Goal: Task Accomplishment & Management: Manage account settings

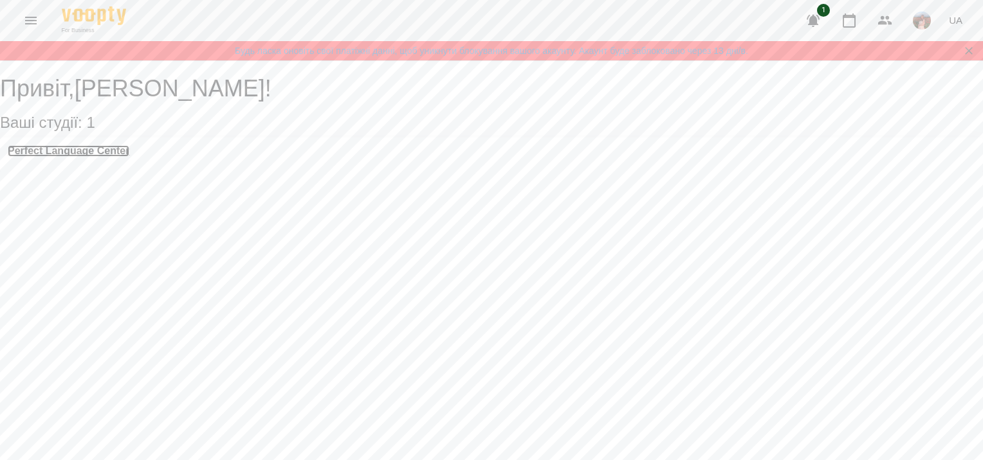
click at [97, 157] on h3 "Perfect Language Center" at bounding box center [69, 151] width 122 height 12
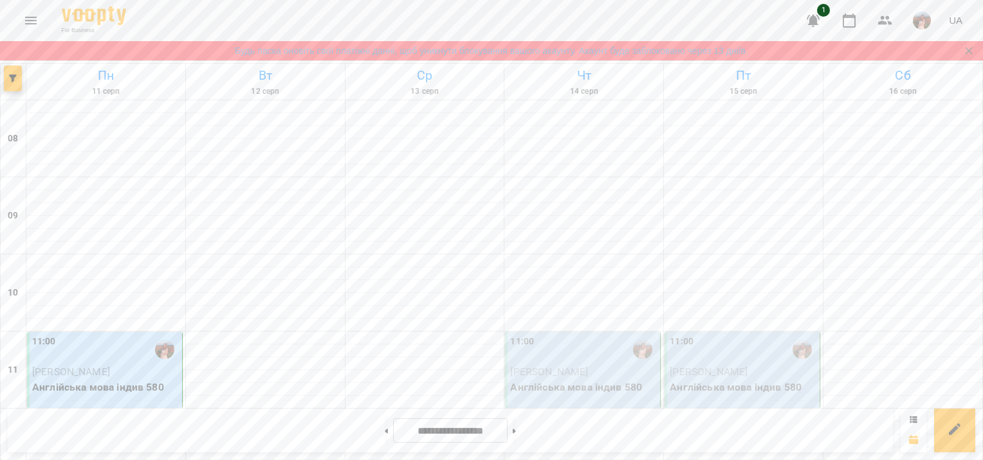
scroll to position [836, 0]
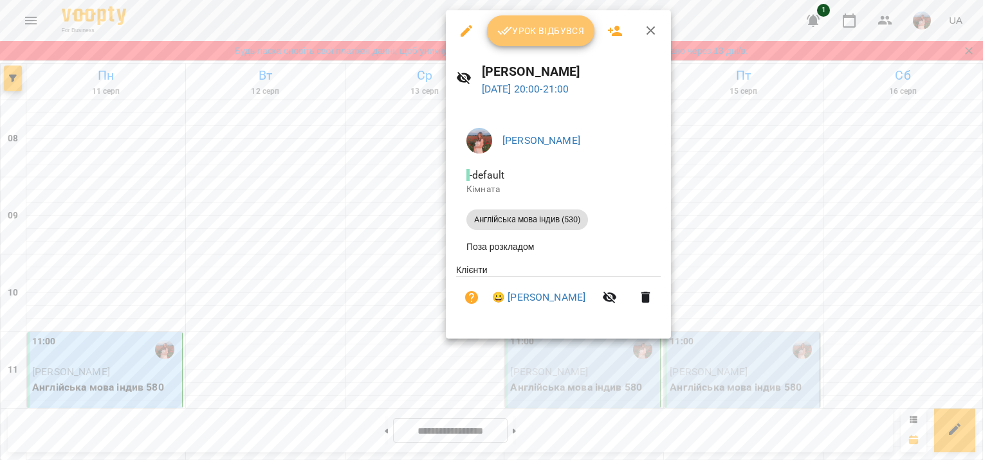
click at [525, 21] on button "Урок відбувся" at bounding box center [541, 30] width 108 height 31
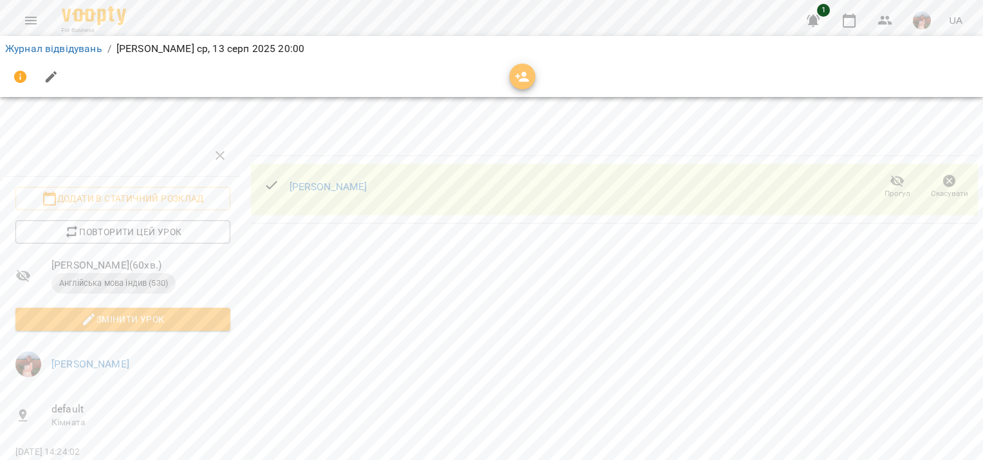
click at [519, 83] on icon "button" at bounding box center [521, 76] width 15 height 15
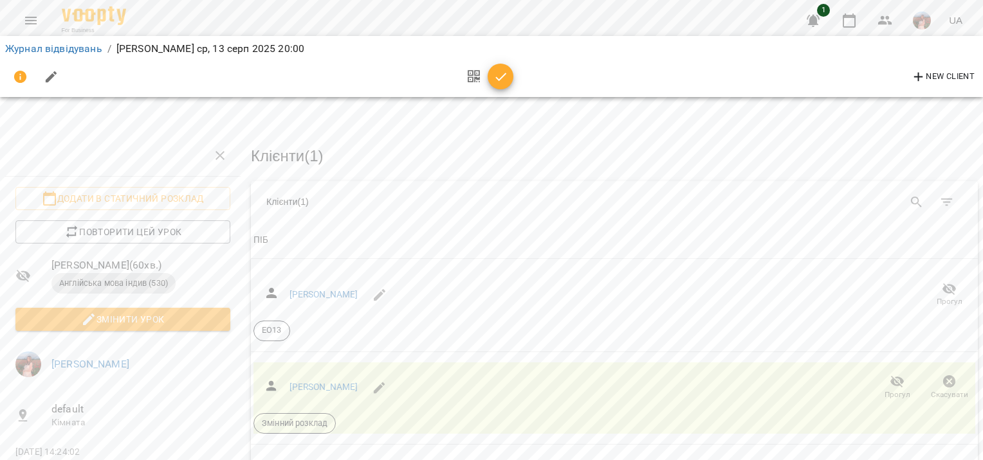
click at [496, 86] on button "button" at bounding box center [500, 77] width 26 height 26
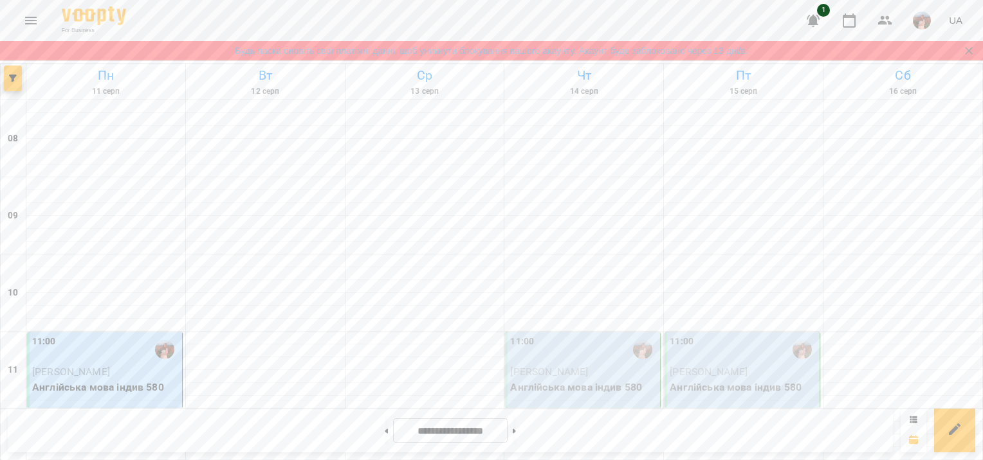
scroll to position [193, 0]
click at [581, 366] on span "[PERSON_NAME]" at bounding box center [549, 372] width 78 height 12
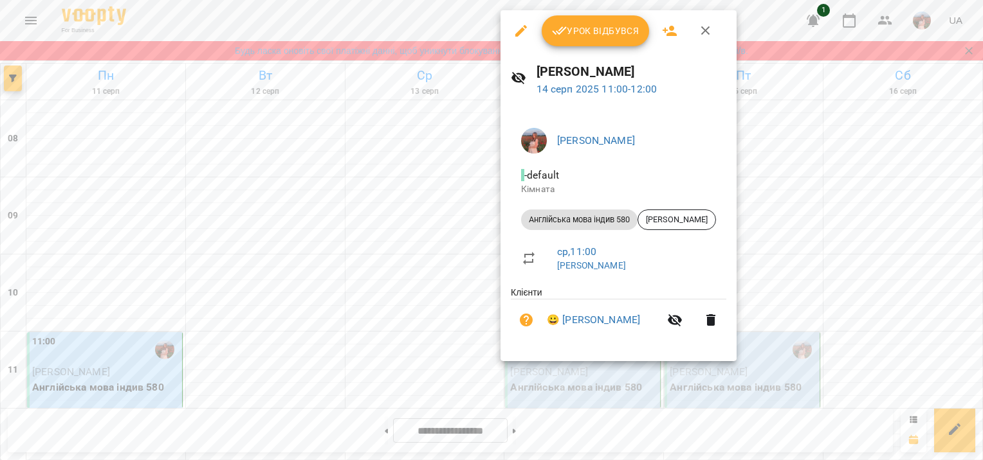
click at [581, 33] on span "Урок відбувся" at bounding box center [595, 30] width 87 height 15
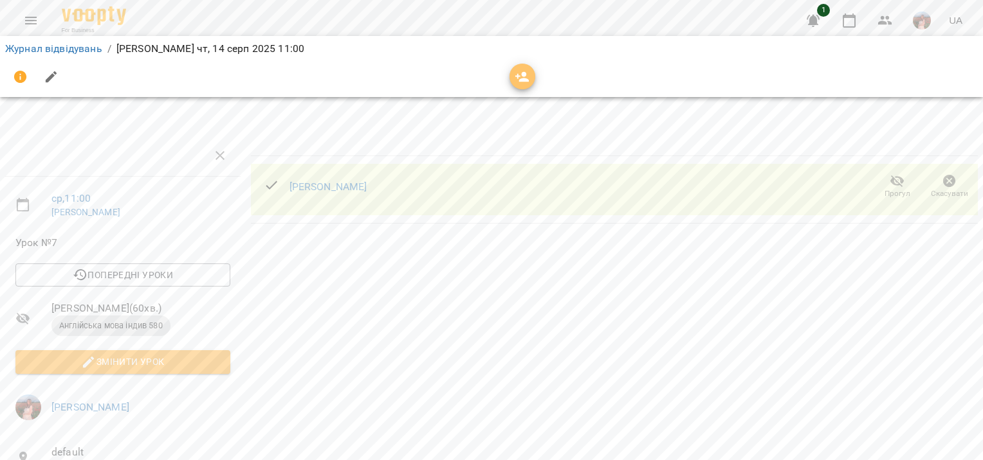
click at [523, 73] on icon "button" at bounding box center [522, 77] width 14 height 10
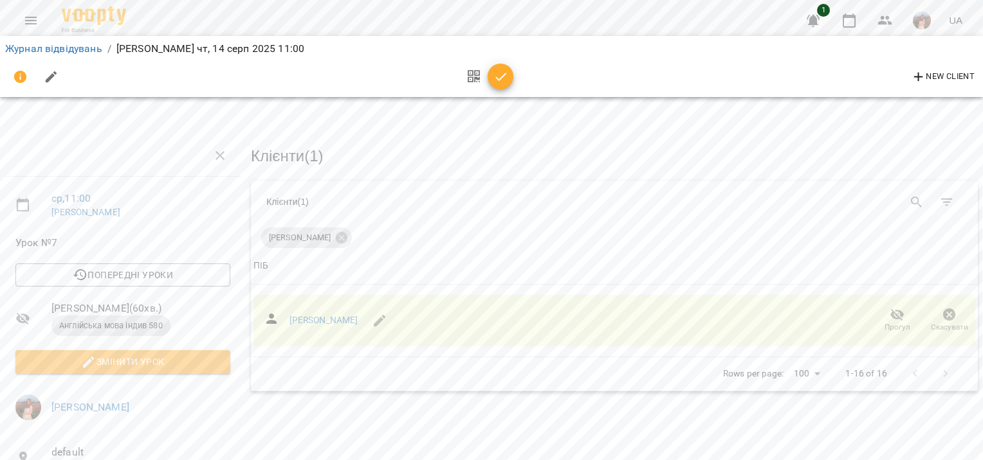
click at [507, 82] on icon "button" at bounding box center [500, 76] width 15 height 15
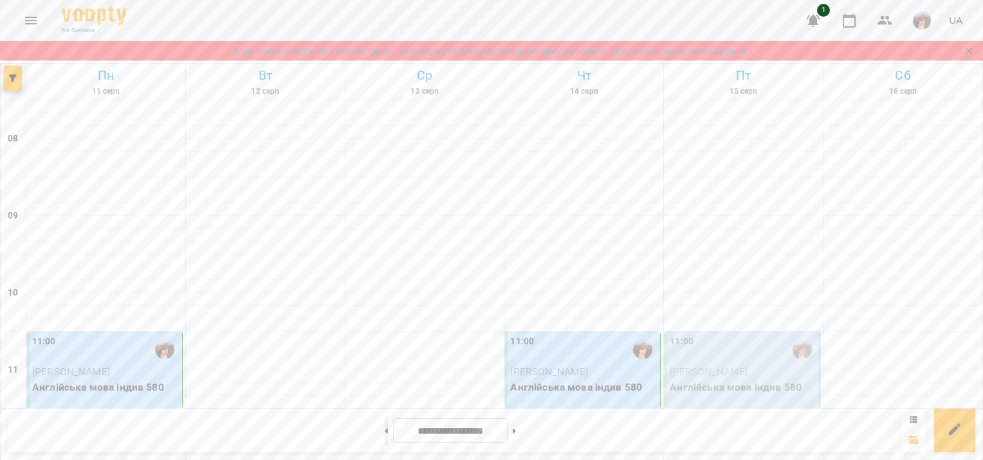
click at [385, 431] on button at bounding box center [386, 431] width 3 height 28
type input "**********"
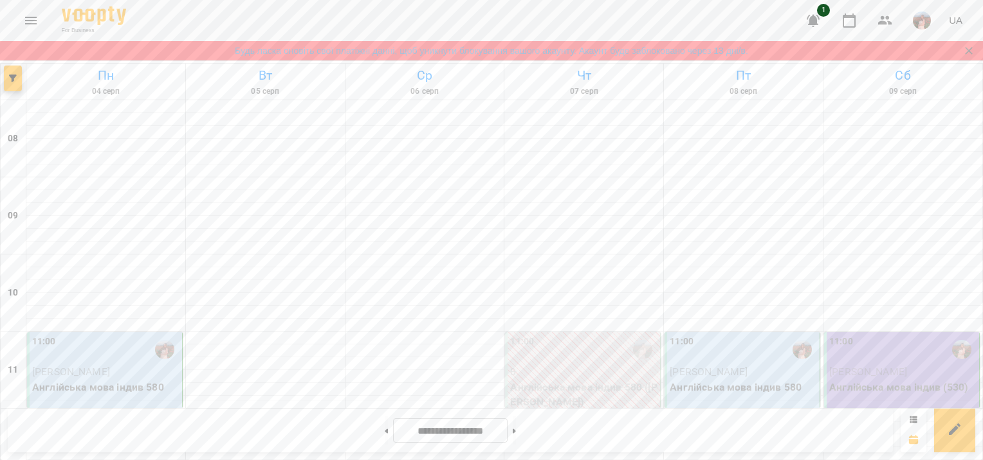
click at [130, 352] on div "11:00" at bounding box center [105, 350] width 147 height 30
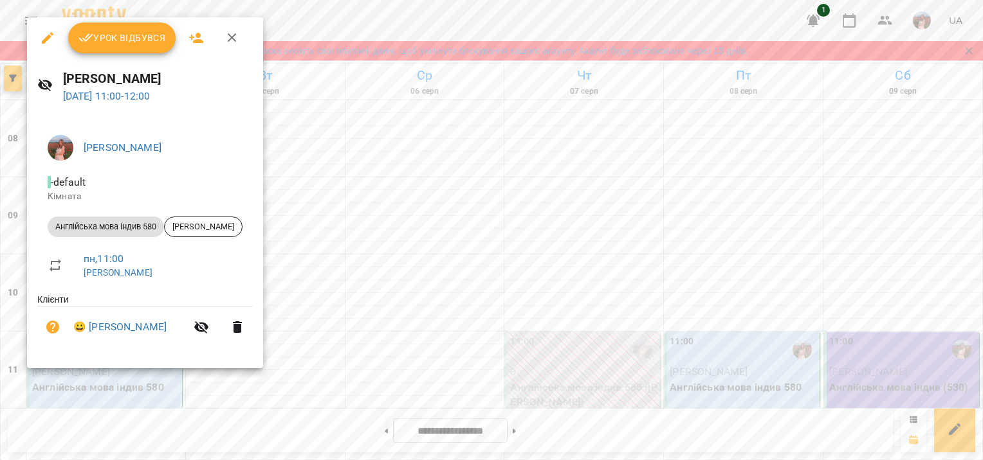
click at [376, 280] on div at bounding box center [491, 230] width 983 height 460
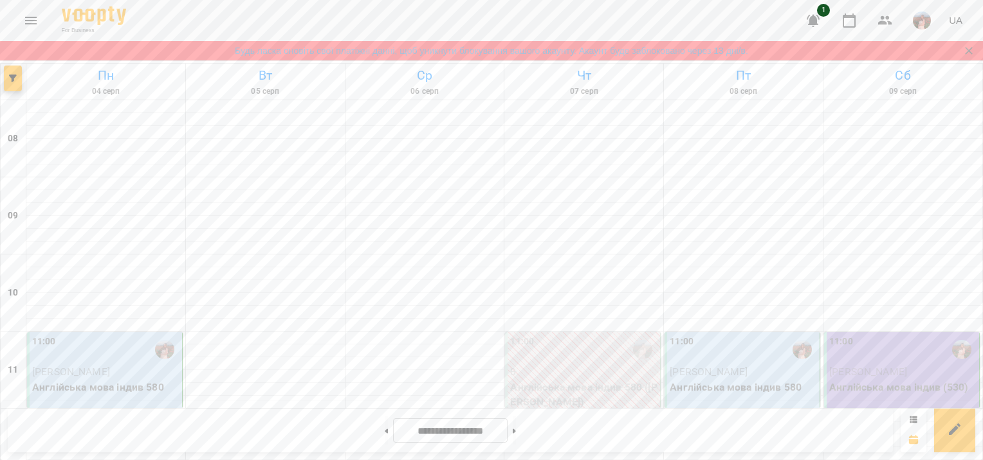
scroll to position [643, 0]
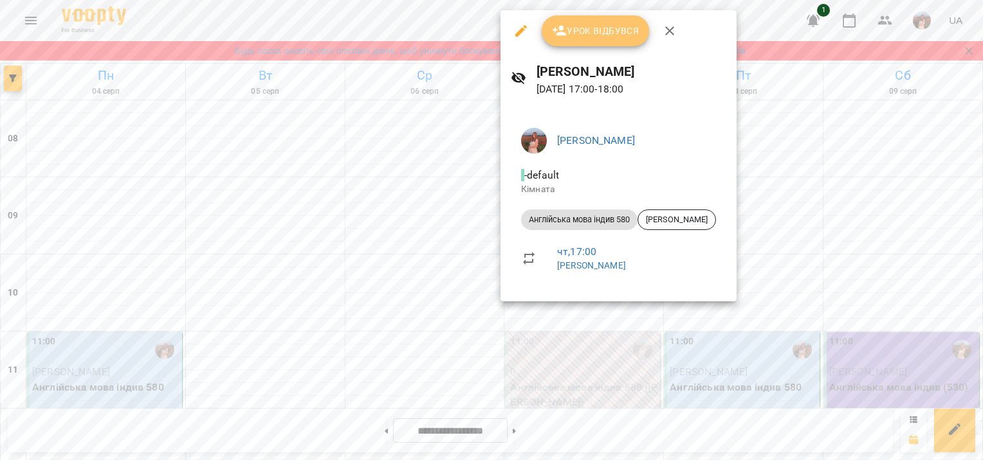
click at [602, 40] on button "Урок відбувся" at bounding box center [595, 30] width 108 height 31
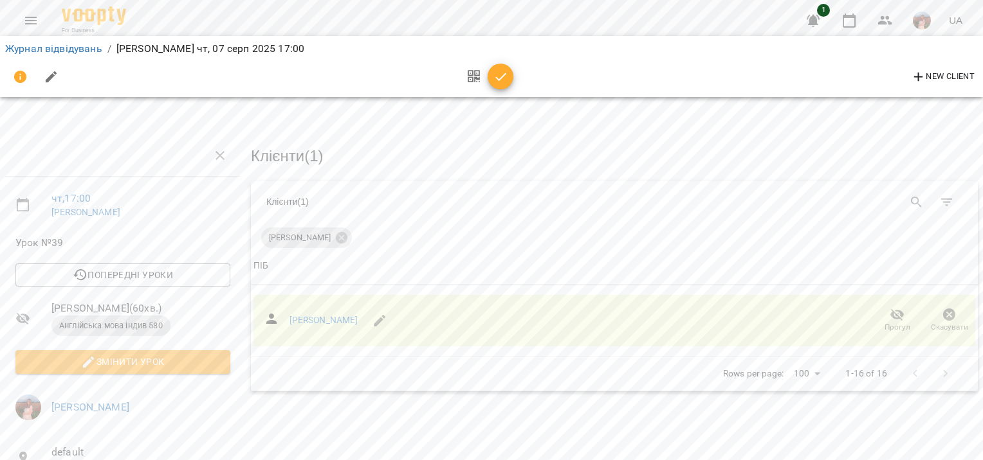
click at [499, 82] on icon "button" at bounding box center [500, 76] width 15 height 15
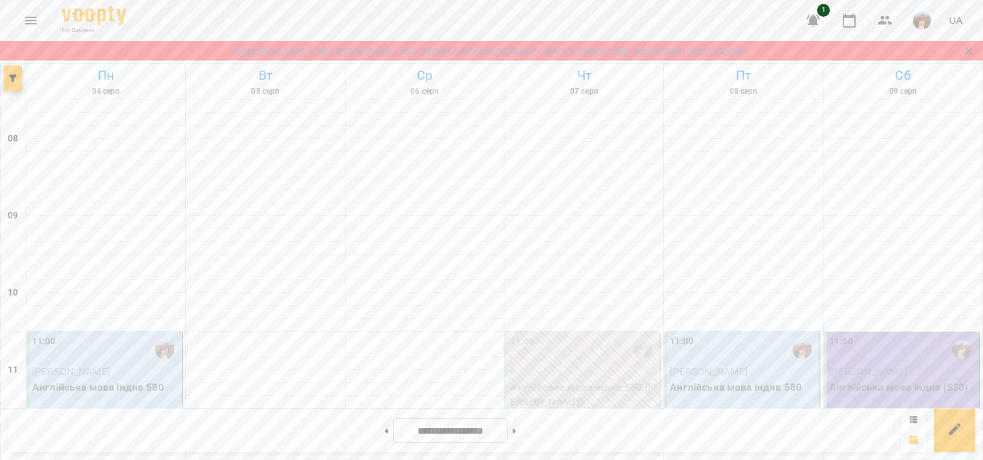
scroll to position [193, 0]
click at [763, 380] on p "Англійська мова індив 580" at bounding box center [742, 387] width 147 height 15
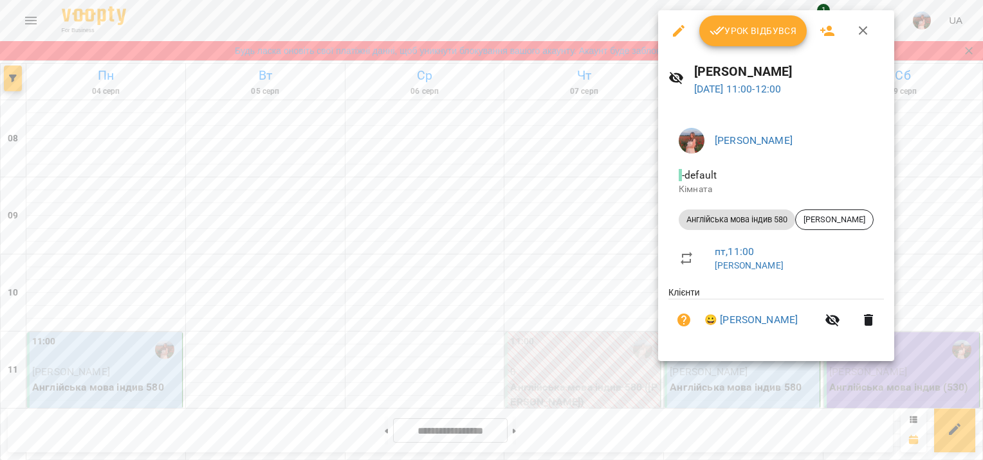
click at [738, 38] on span "Урок відбувся" at bounding box center [752, 30] width 87 height 15
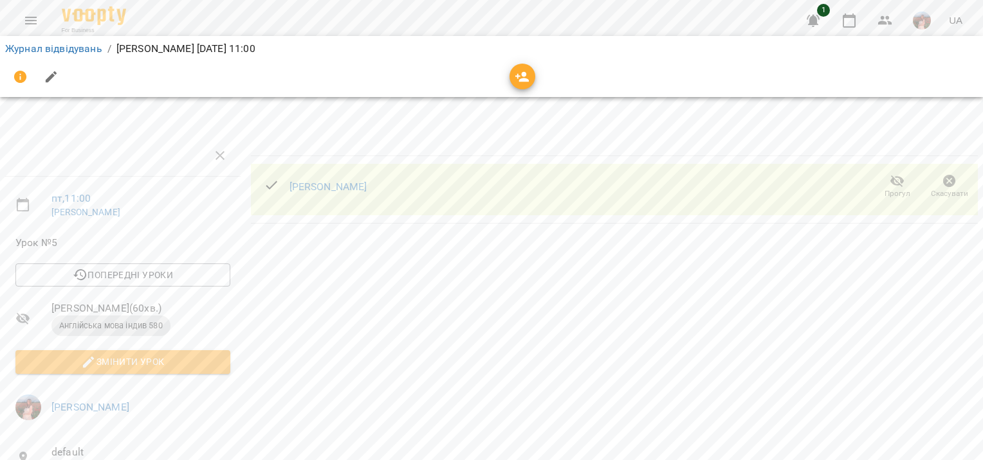
click at [522, 72] on icon "button" at bounding box center [521, 76] width 15 height 15
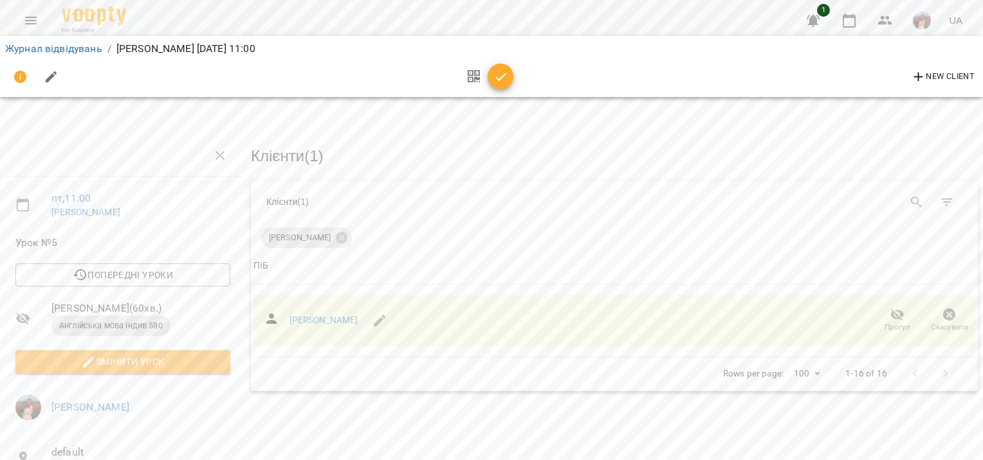
click at [494, 79] on icon "button" at bounding box center [500, 76] width 15 height 15
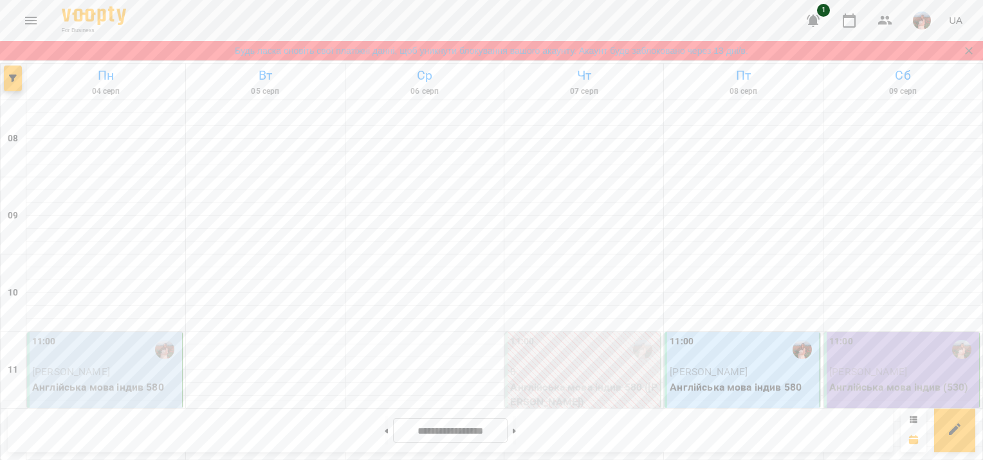
scroll to position [193, 0]
click at [883, 366] on span "[PERSON_NAME]" at bounding box center [868, 372] width 78 height 12
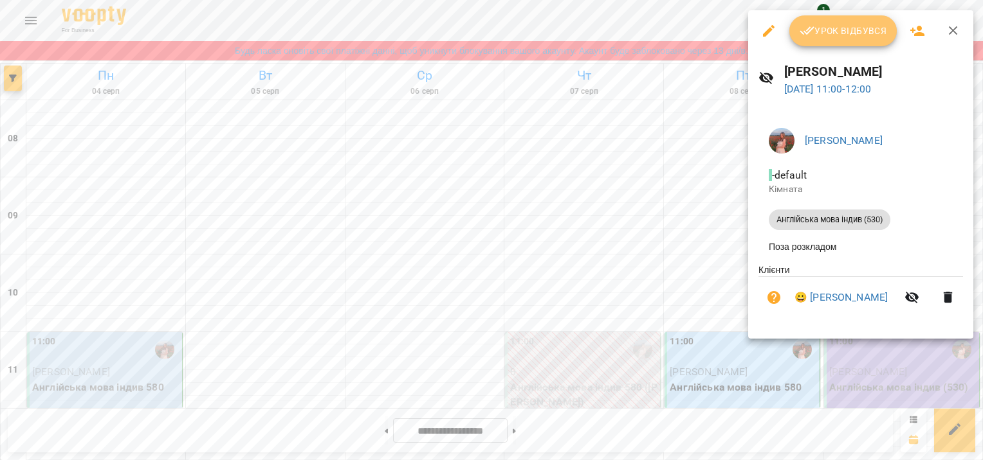
click at [853, 42] on button "Урок відбувся" at bounding box center [843, 30] width 108 height 31
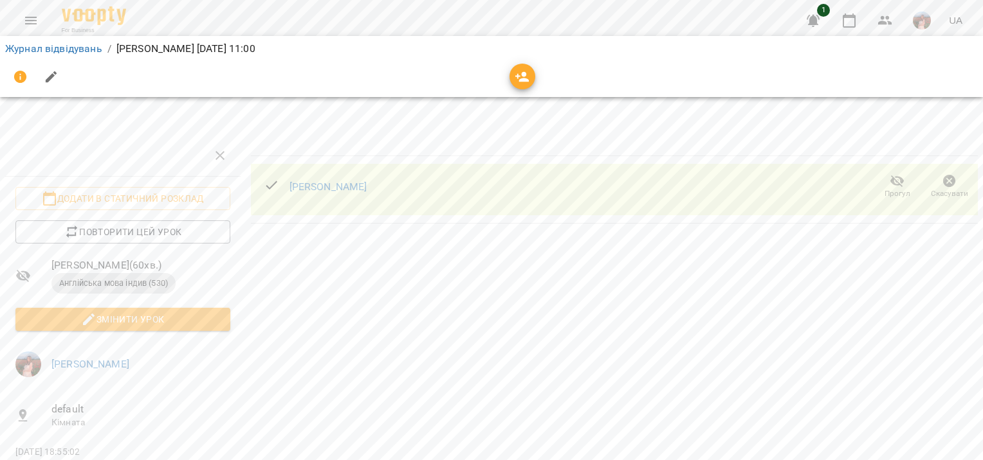
click at [532, 82] on span "button" at bounding box center [522, 76] width 26 height 15
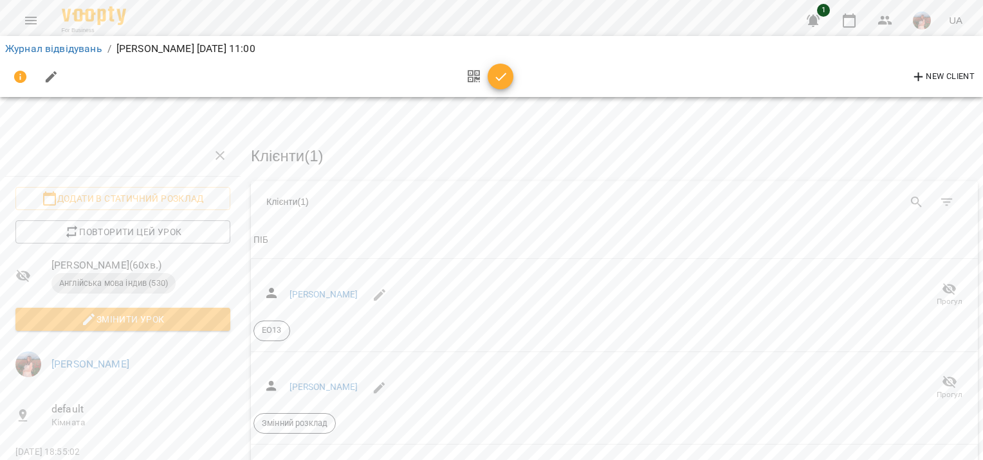
click at [504, 86] on button "button" at bounding box center [500, 77] width 26 height 26
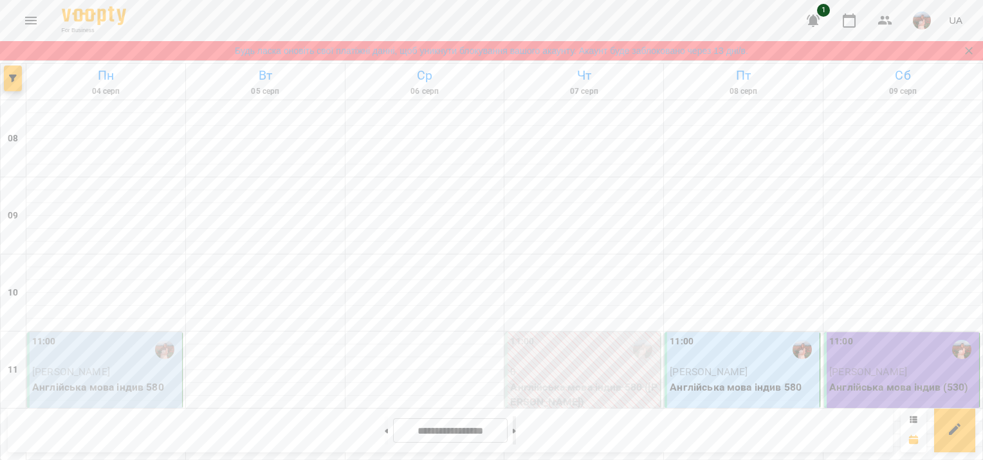
click at [516, 442] on button at bounding box center [514, 431] width 3 height 28
type input "**********"
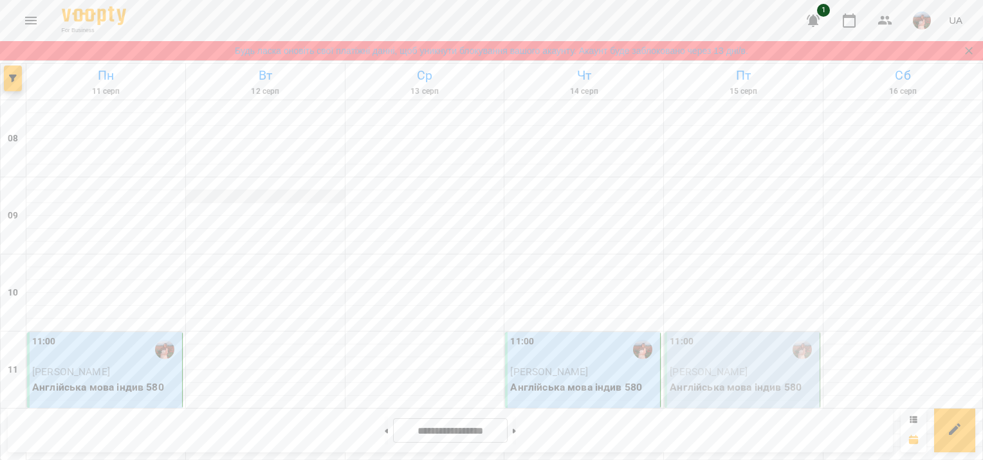
scroll to position [450, 0]
